Goal: Book appointment/travel/reservation

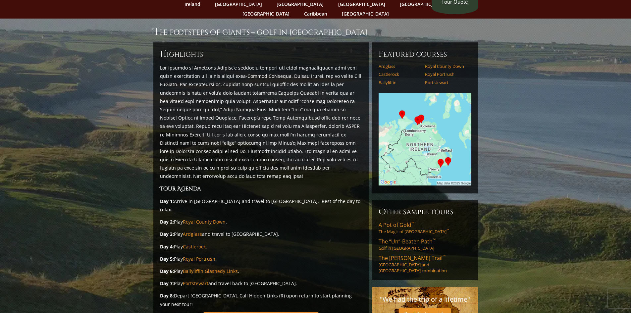
scroll to position [66, 0]
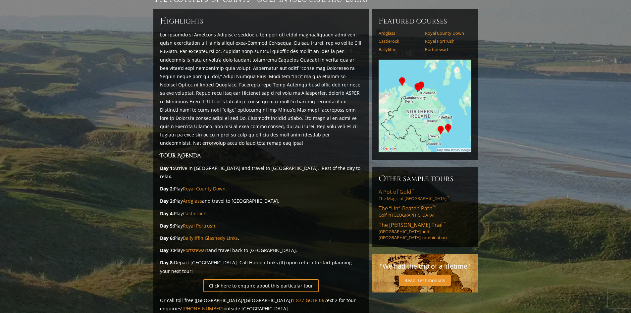
click at [384, 188] on link "A Pot of Gold ™ The Magic of Southwest Ireland ™" at bounding box center [425, 194] width 93 height 13
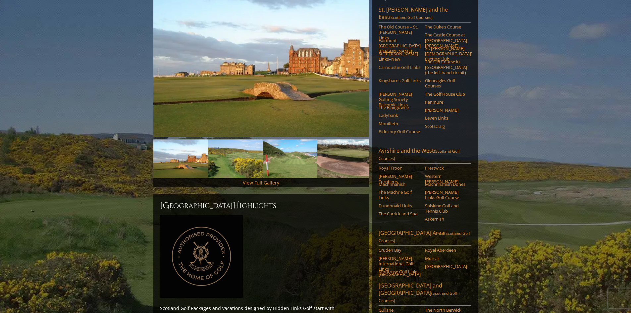
scroll to position [132, 0]
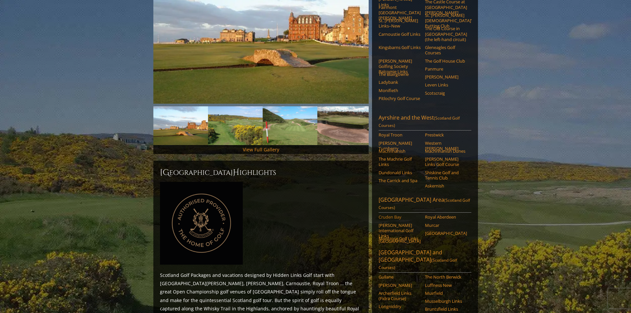
click at [400, 214] on link "Cruden Bay" at bounding box center [400, 216] width 42 height 5
